Goal: Transaction & Acquisition: Purchase product/service

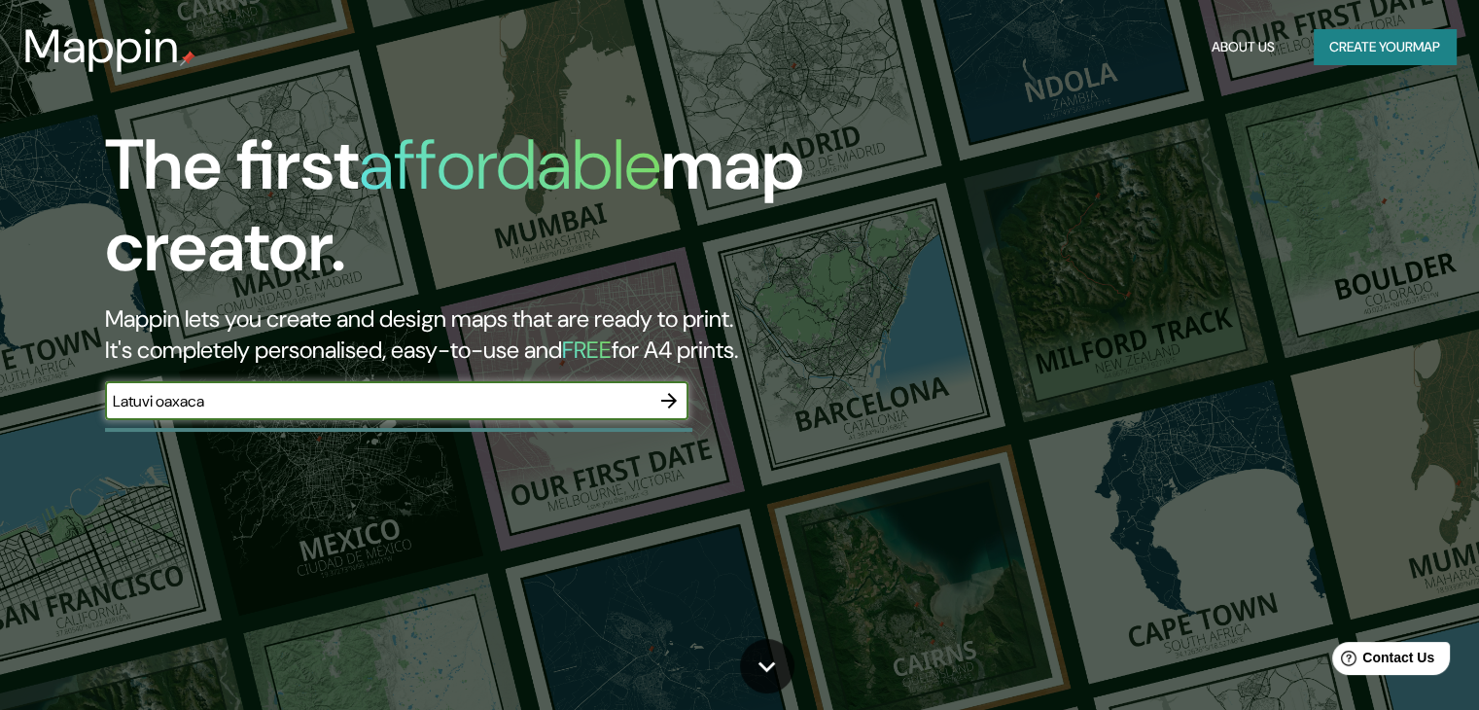
type input "Latuvi oaxaca"
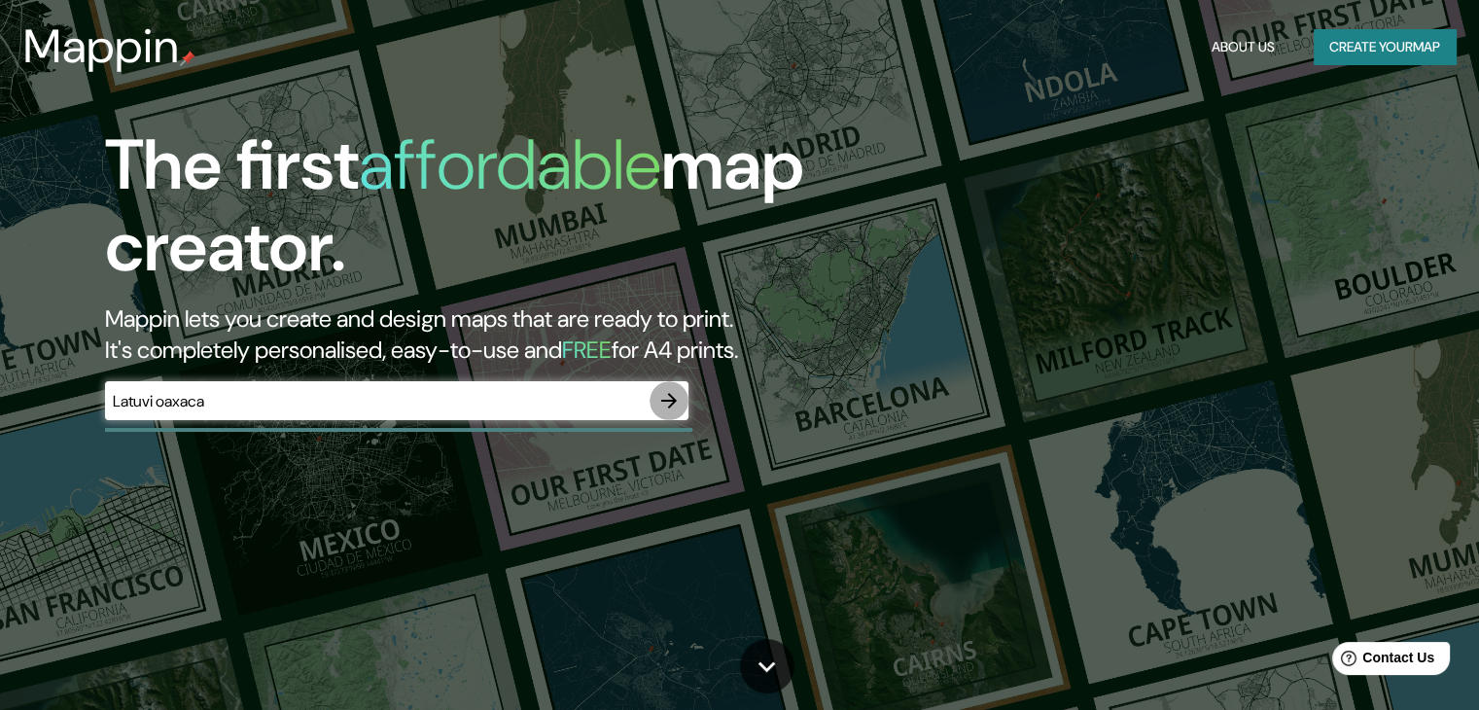
click at [663, 396] on icon "button" at bounding box center [668, 400] width 23 height 23
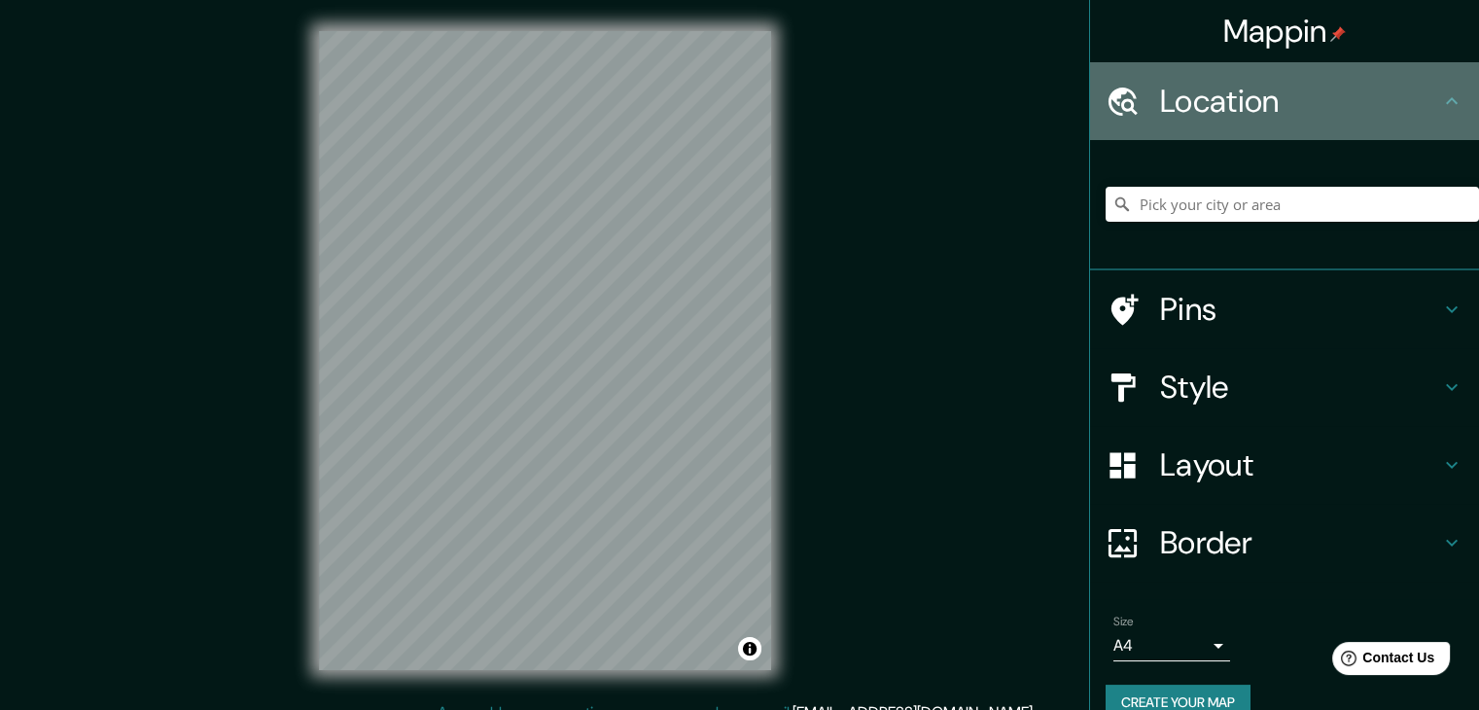
click at [1440, 89] on icon at bounding box center [1451, 100] width 23 height 23
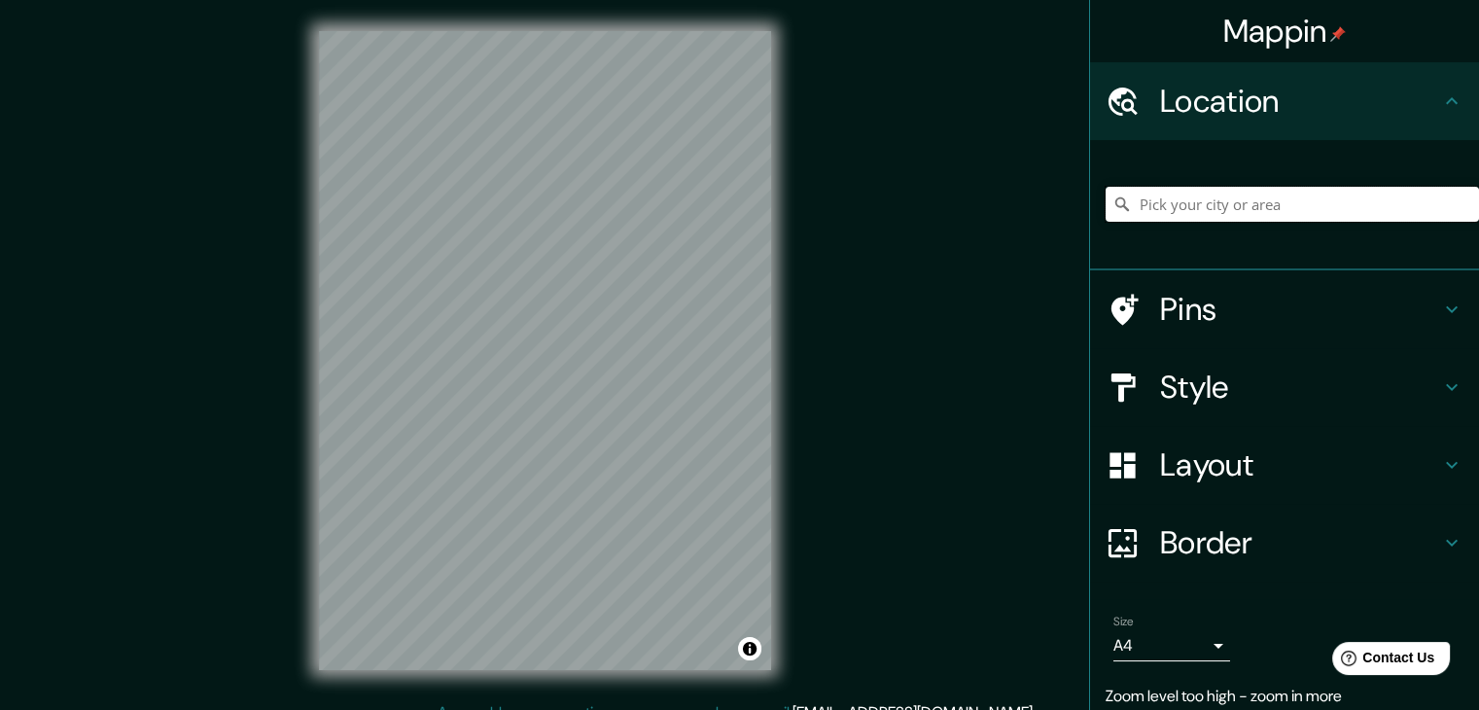
click at [1229, 198] on input "Pick your city or area" at bounding box center [1291, 204] width 373 height 35
paste input "16.909528519241643, -96.71836709051449"
type input "16.909528519241643, -96.71836709051449"
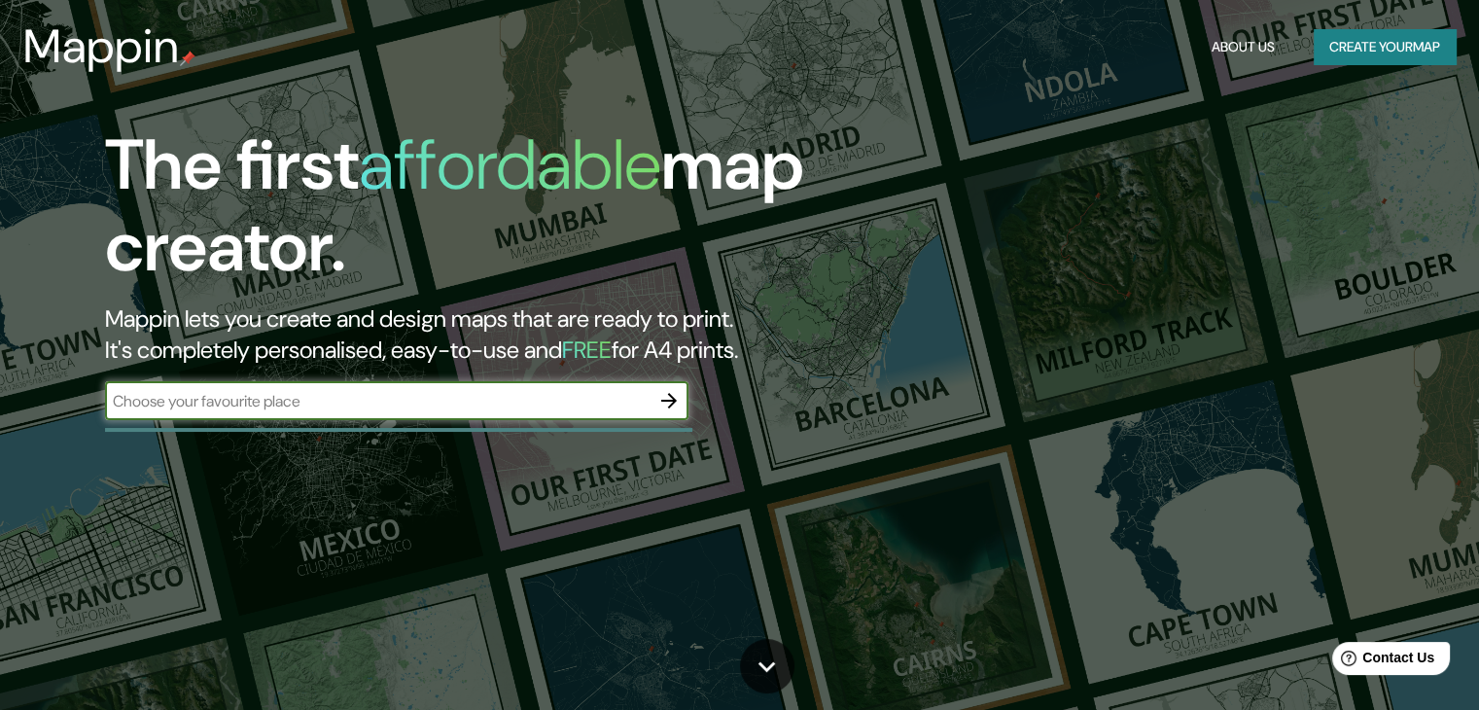
click at [393, 390] on input "text" at bounding box center [377, 401] width 544 height 22
type input "latuvi [GEOGRAPHIC_DATA] [GEOGRAPHIC_DATA]"
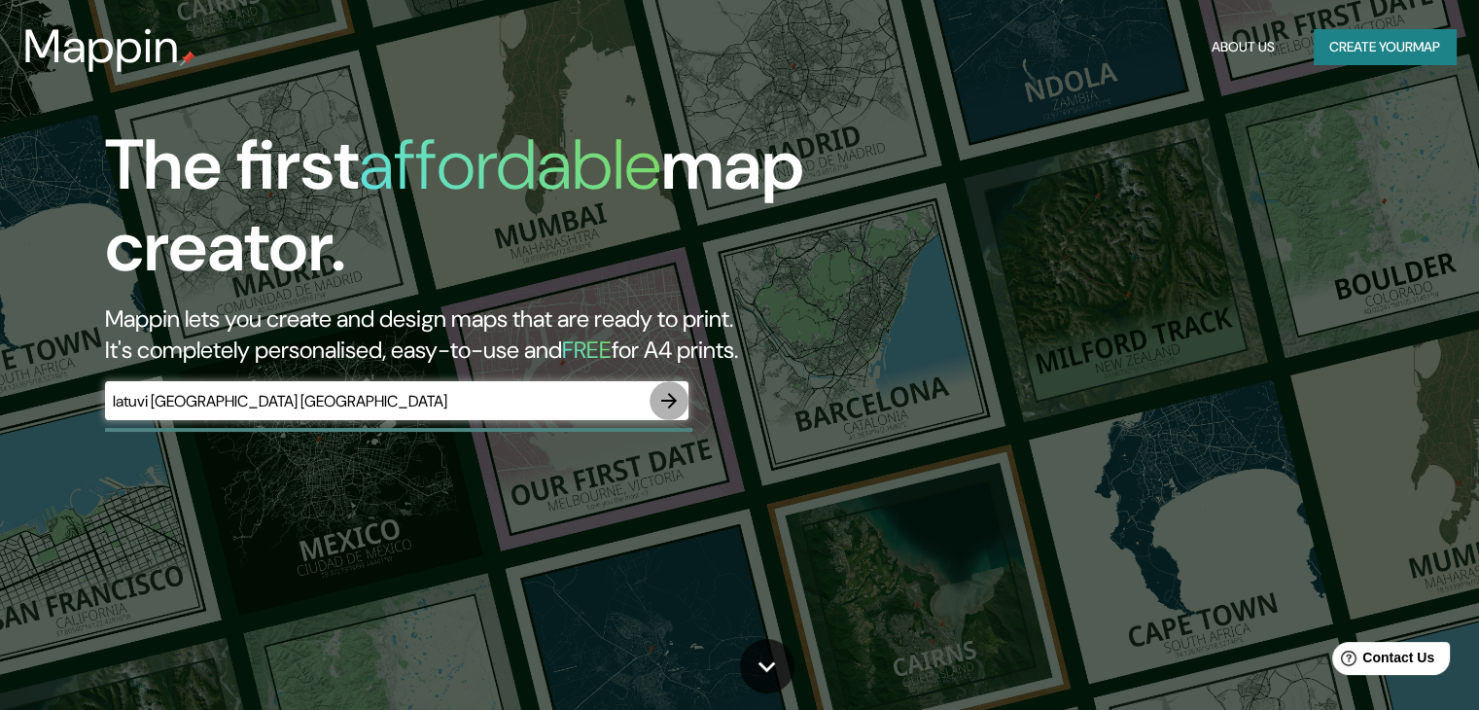
click at [666, 397] on icon "button" at bounding box center [668, 400] width 23 height 23
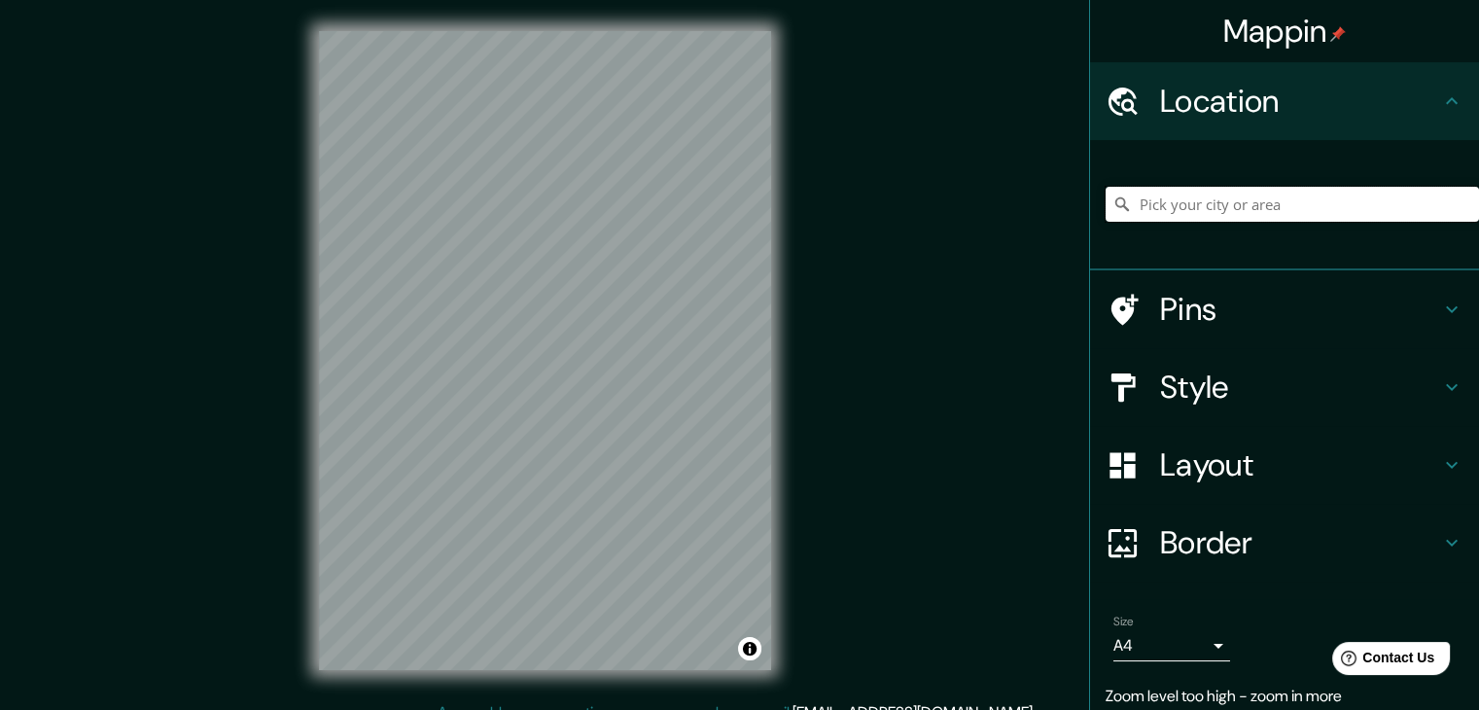
click at [1382, 195] on input "Pick your city or area" at bounding box center [1291, 204] width 373 height 35
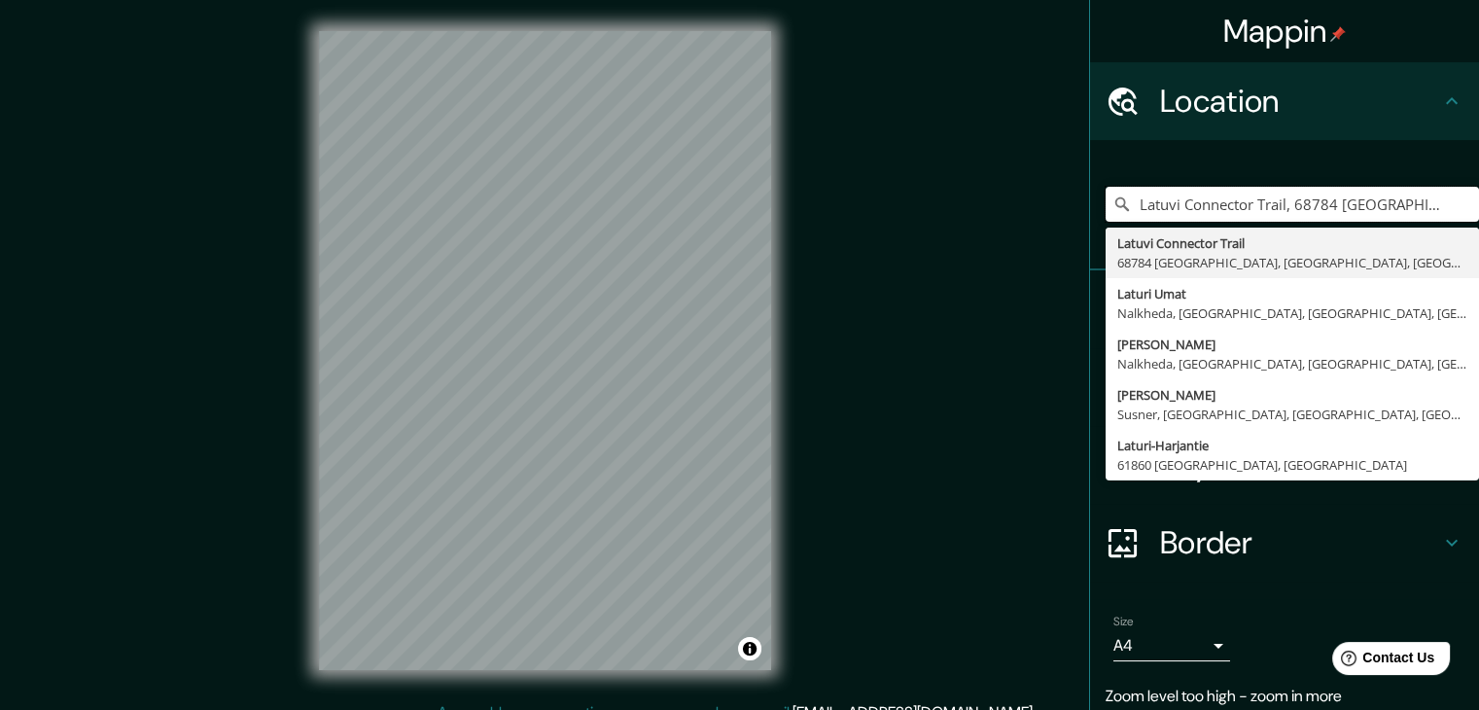
type input "Latuvi Connector Trail, 68784 [GEOGRAPHIC_DATA], [GEOGRAPHIC_DATA], [GEOGRAPHIC…"
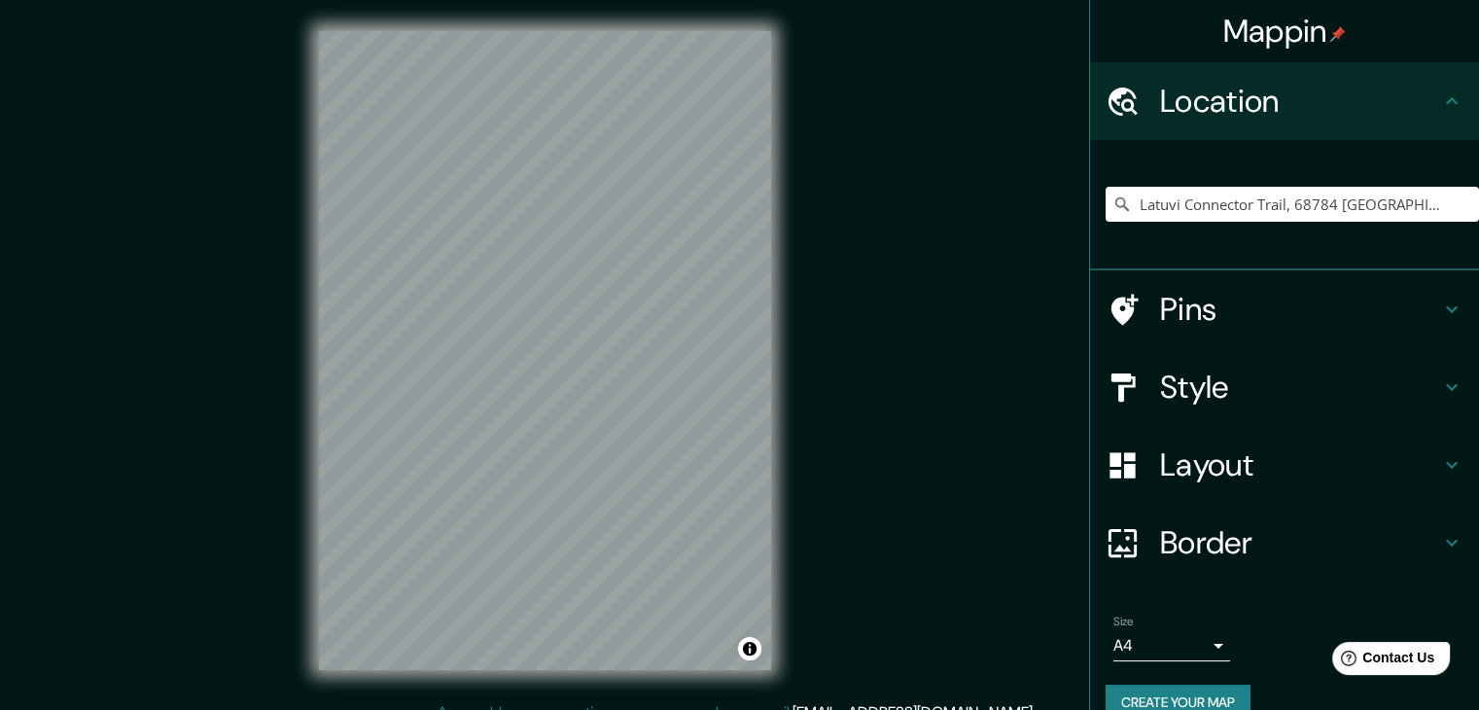
click at [906, 413] on div "Mappin Location [GEOGRAPHIC_DATA] Connector Trail, 68784 [GEOGRAPHIC_DATA], [GE…" at bounding box center [739, 366] width 1479 height 732
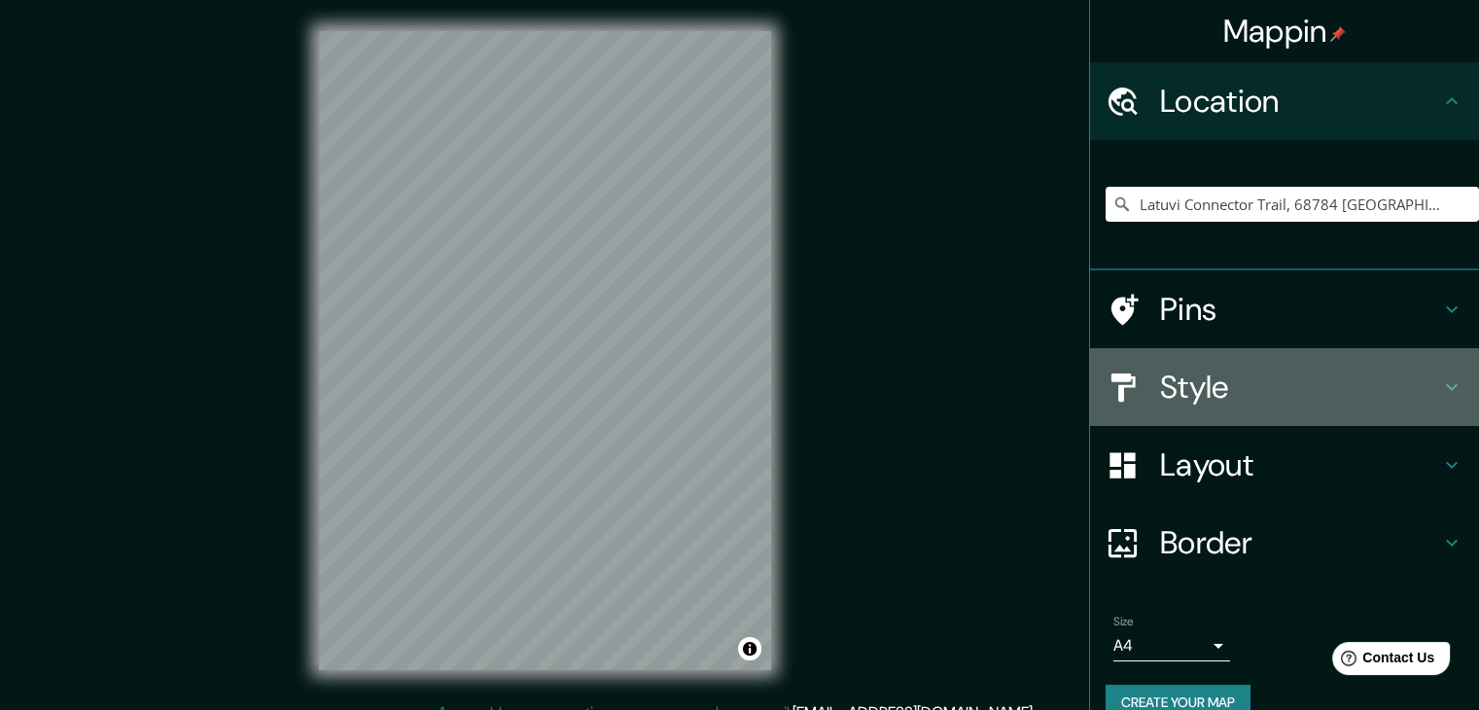
drag, startPoint x: 780, startPoint y: 408, endPoint x: 1392, endPoint y: 383, distance: 613.0
click at [1392, 383] on h4 "Style" at bounding box center [1300, 386] width 280 height 39
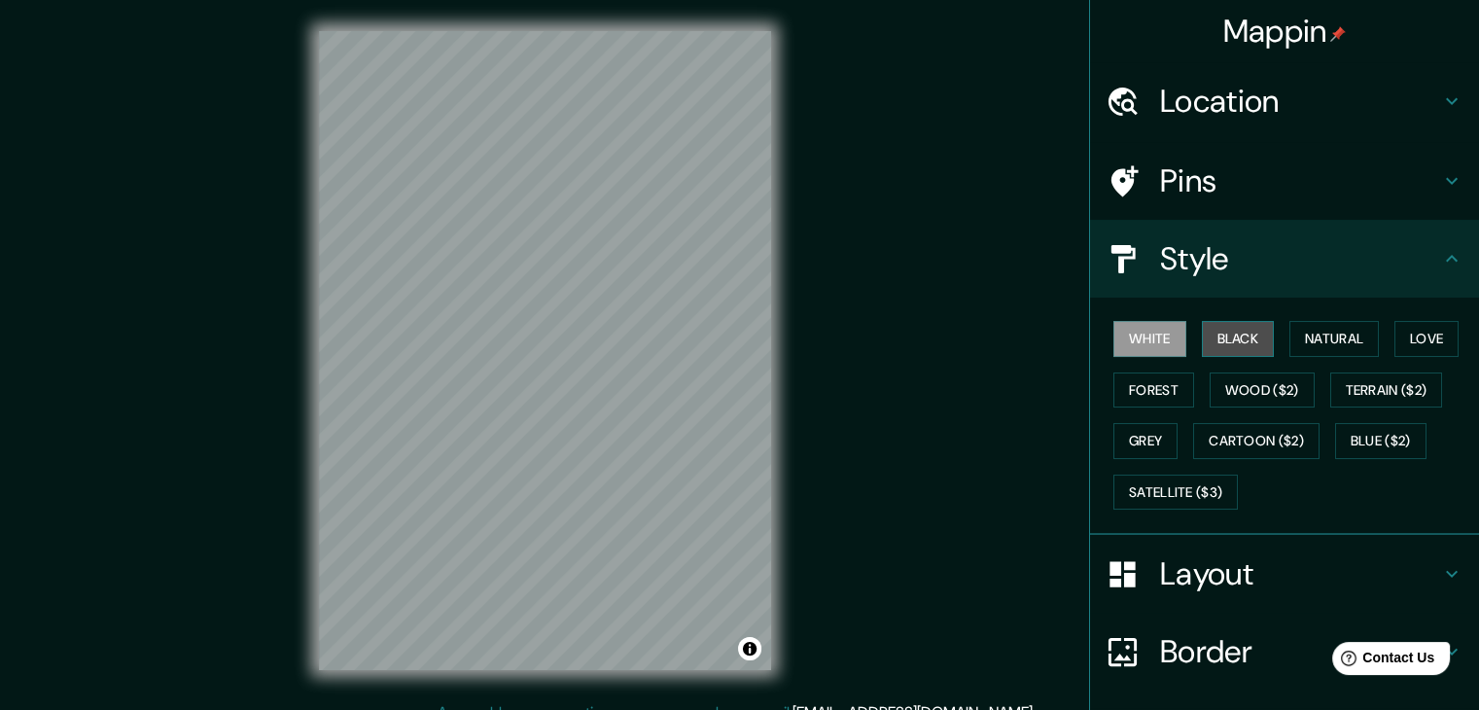
click at [1253, 343] on button "Black" at bounding box center [1238, 339] width 73 height 36
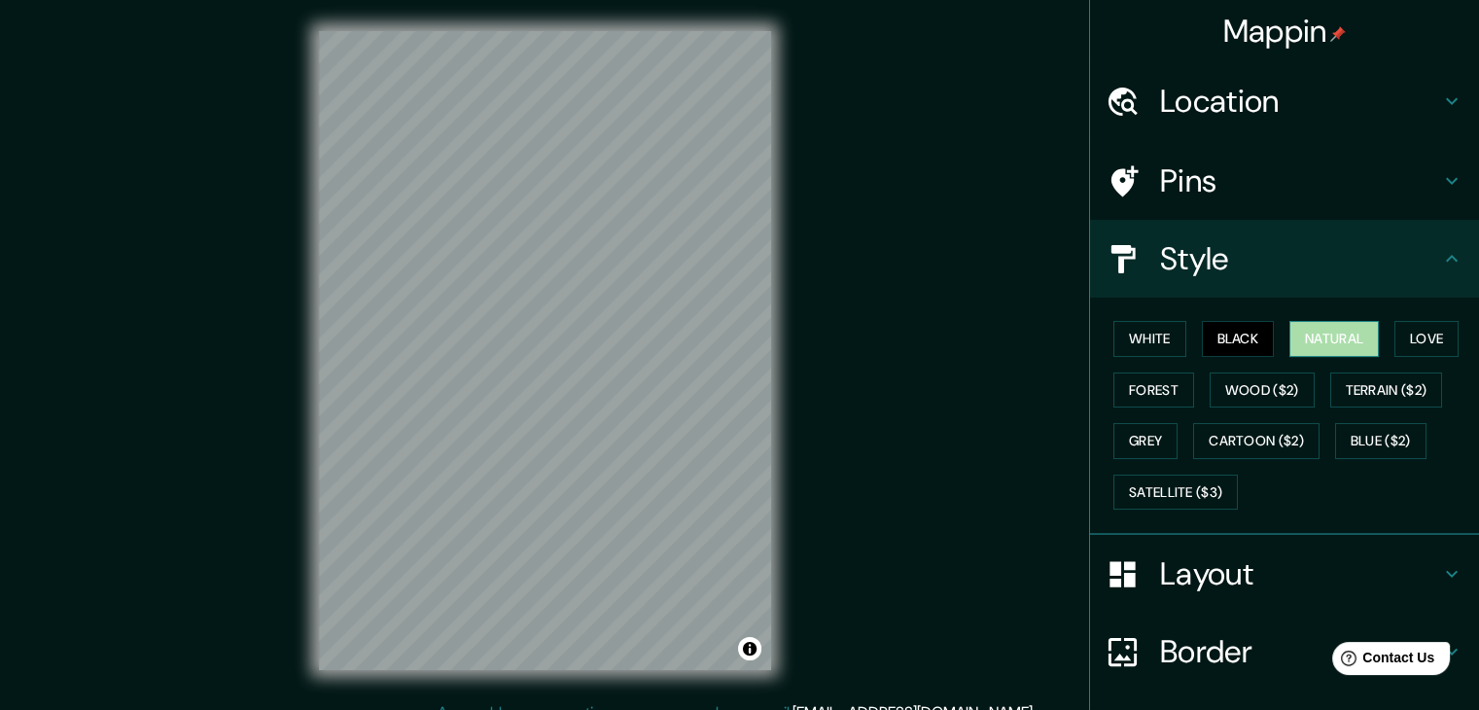
click at [1314, 335] on button "Natural" at bounding box center [1333, 339] width 89 height 36
click at [1412, 334] on button "Love" at bounding box center [1426, 339] width 64 height 36
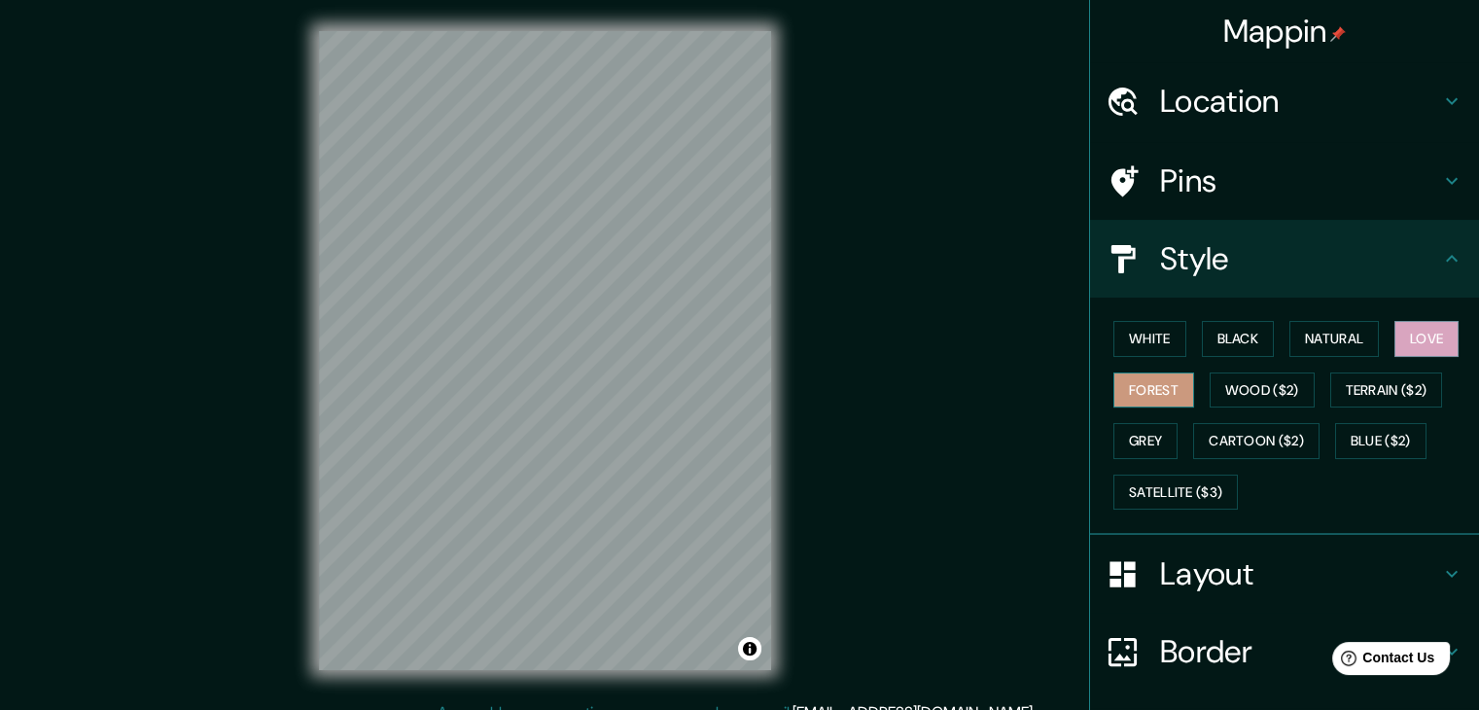
click at [1171, 384] on button "Forest" at bounding box center [1153, 390] width 81 height 36
click at [1277, 390] on button "Wood ($2)" at bounding box center [1261, 390] width 105 height 36
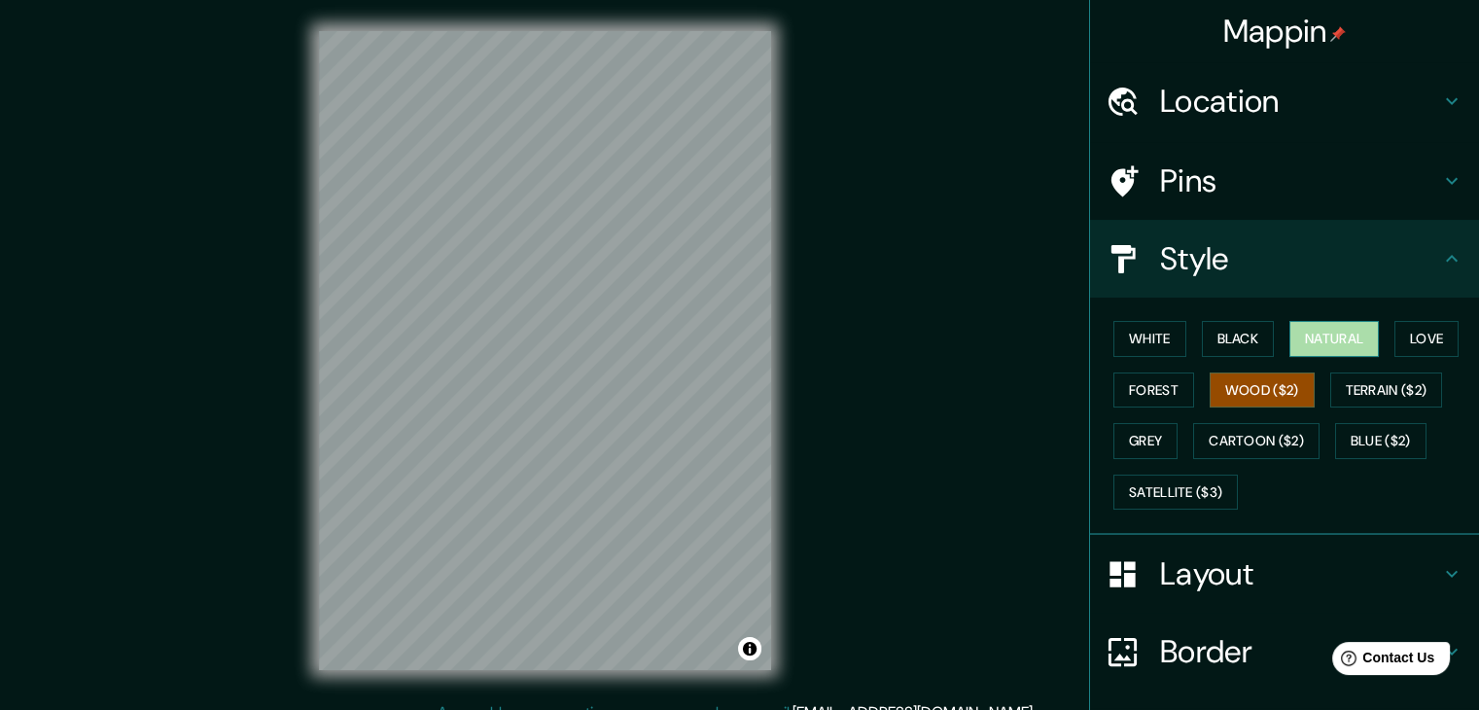
click at [1317, 337] on button "Natural" at bounding box center [1333, 339] width 89 height 36
click at [1259, 395] on button "Wood ($2)" at bounding box center [1261, 390] width 105 height 36
click at [1154, 428] on button "Grey" at bounding box center [1145, 441] width 64 height 36
click at [1342, 342] on button "Natural" at bounding box center [1333, 339] width 89 height 36
click at [1432, 345] on button "Love" at bounding box center [1426, 339] width 64 height 36
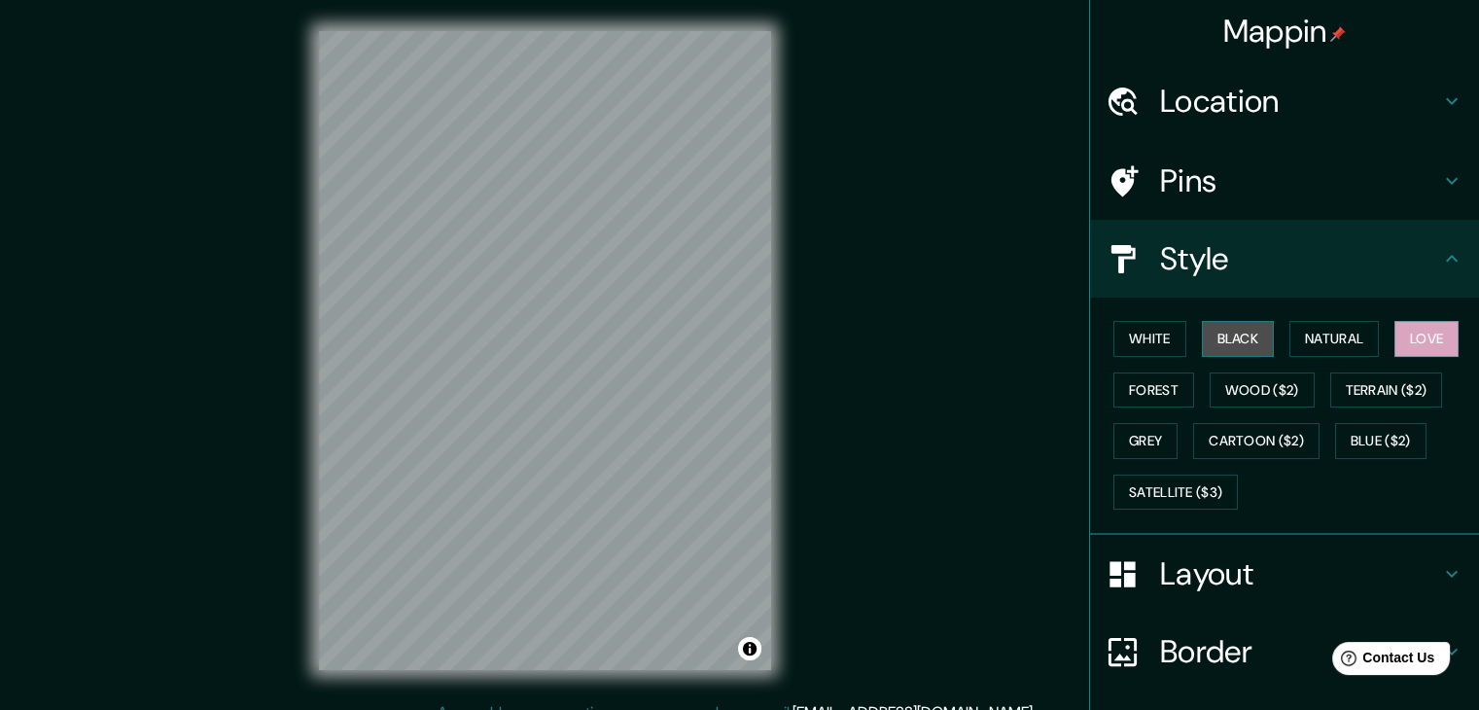
click at [1252, 341] on button "Black" at bounding box center [1238, 339] width 73 height 36
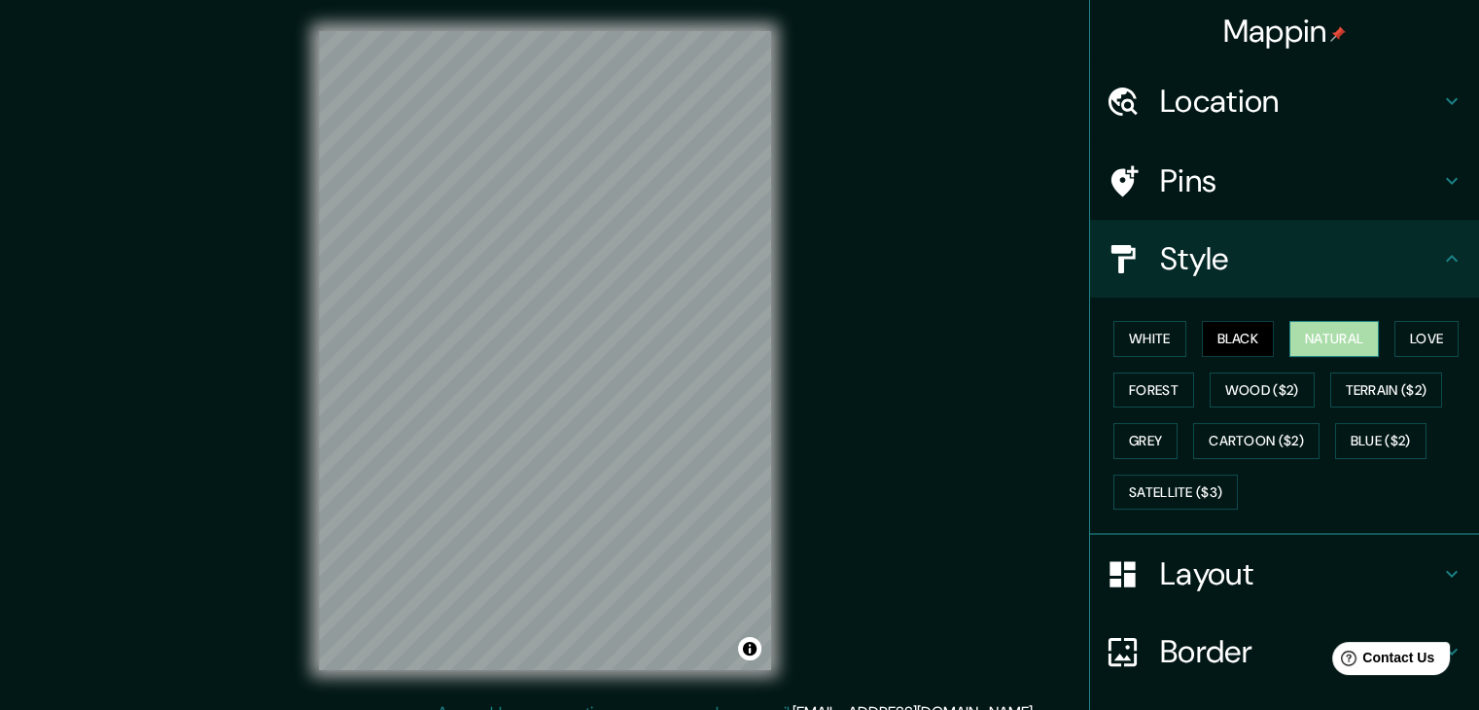
click at [1332, 336] on button "Natural" at bounding box center [1333, 339] width 89 height 36
